Goal: Information Seeking & Learning: Find specific fact

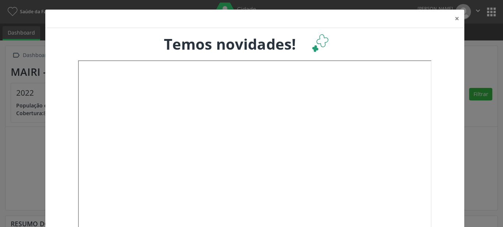
click at [455, 28] on div "Temos novidades!" at bounding box center [254, 152] width 419 height 249
click at [453, 18] on button "×" at bounding box center [457, 19] width 15 height 18
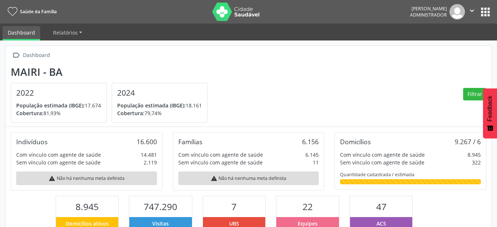
click at [484, 12] on button "apps" at bounding box center [485, 12] width 13 height 13
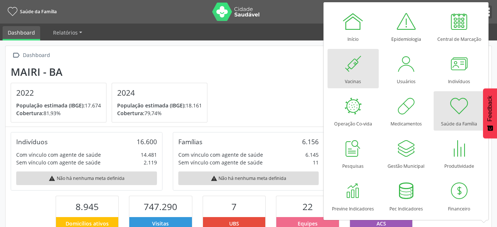
scroll to position [122, 162]
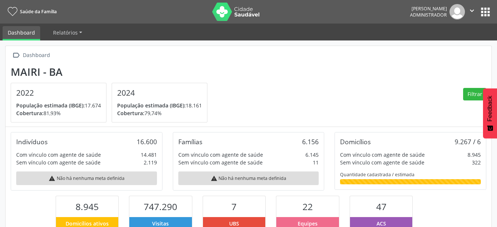
click at [489, 13] on button "apps" at bounding box center [485, 12] width 13 height 13
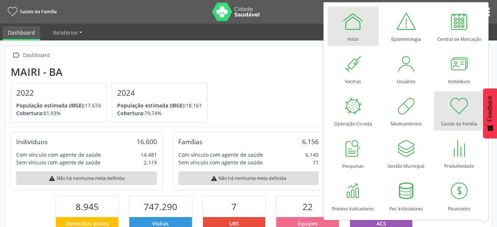
click at [364, 29] on link "Início" at bounding box center [352, 26] width 51 height 39
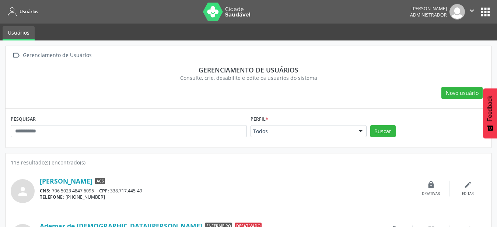
click at [306, 137] on div "Todos" at bounding box center [308, 131] width 116 height 13
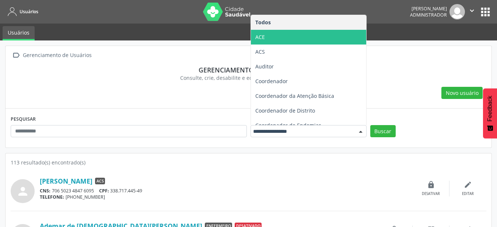
click at [291, 35] on span "ACE" at bounding box center [308, 37] width 115 height 15
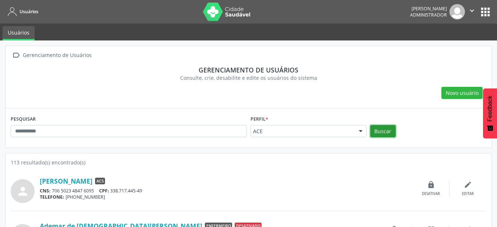
click at [385, 133] on button "Buscar" at bounding box center [382, 131] width 25 height 13
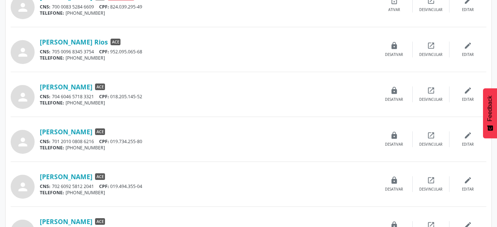
scroll to position [338, 0]
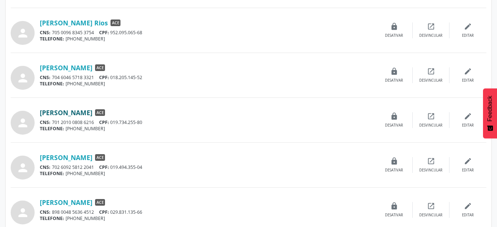
click at [91, 113] on link "[PERSON_NAME]" at bounding box center [66, 113] width 53 height 8
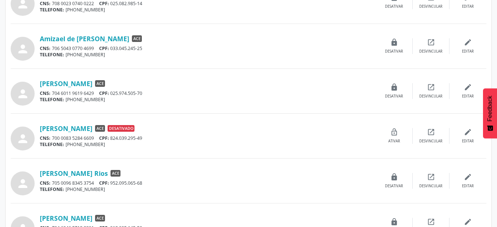
scroll to position [75, 0]
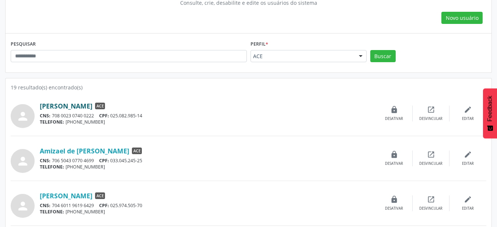
click at [92, 103] on link "[PERSON_NAME]" at bounding box center [66, 106] width 53 height 8
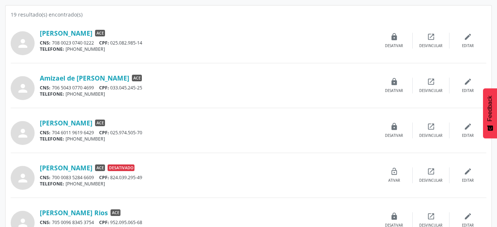
scroll to position [150, 0]
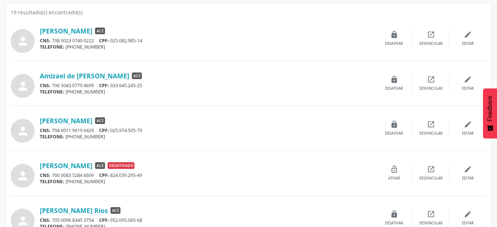
click at [87, 81] on div "Amizael de [PERSON_NAME] ACE CNS: 706 5043 0770 4699 CPF: 033.045.245-25 TELEFO…" at bounding box center [208, 84] width 336 height 24
click at [88, 75] on link "Amizael de [PERSON_NAME]" at bounding box center [84, 76] width 89 height 8
click at [92, 123] on link "[PERSON_NAME]" at bounding box center [66, 121] width 53 height 8
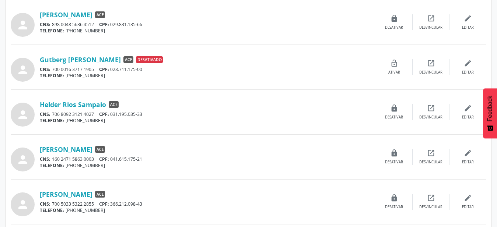
scroll to position [637, 0]
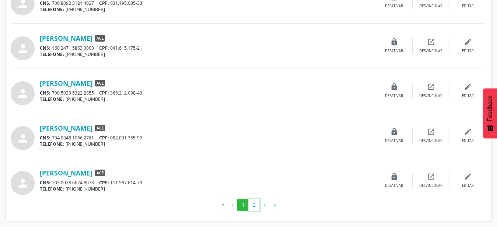
click at [253, 206] on button "2" at bounding box center [253, 205] width 11 height 13
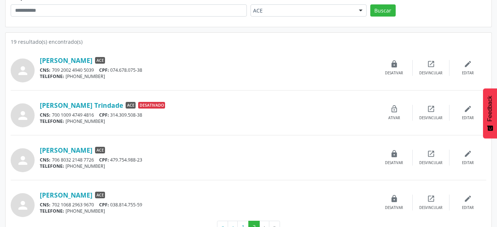
scroll to position [143, 0]
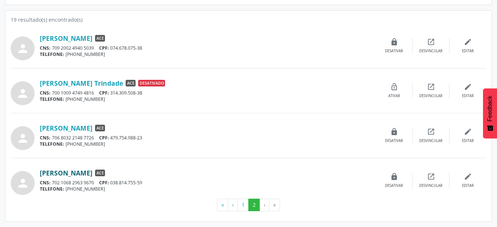
click at [59, 171] on link "[PERSON_NAME]" at bounding box center [66, 173] width 53 height 8
click at [240, 206] on button "1" at bounding box center [242, 205] width 11 height 13
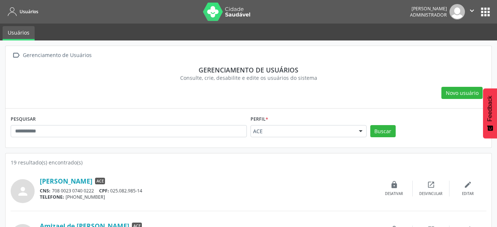
scroll to position [113, 0]
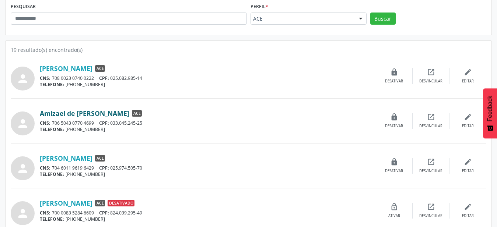
click at [80, 113] on link "Amizael de [PERSON_NAME]" at bounding box center [84, 113] width 89 height 8
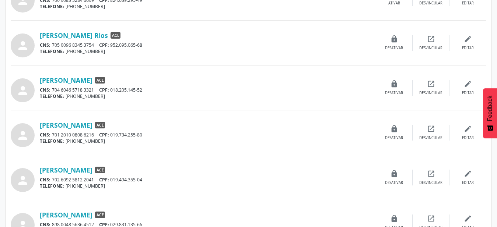
scroll to position [338, 0]
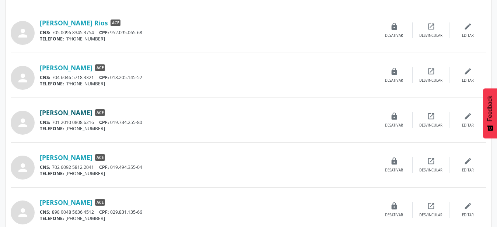
click at [77, 110] on link "[PERSON_NAME]" at bounding box center [66, 113] width 53 height 8
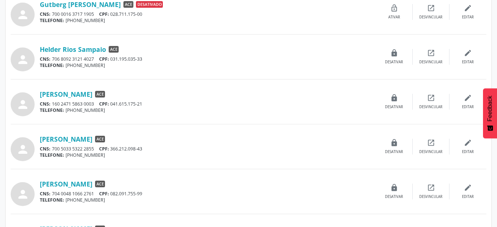
scroll to position [637, 0]
